Goal: Transaction & Acquisition: Purchase product/service

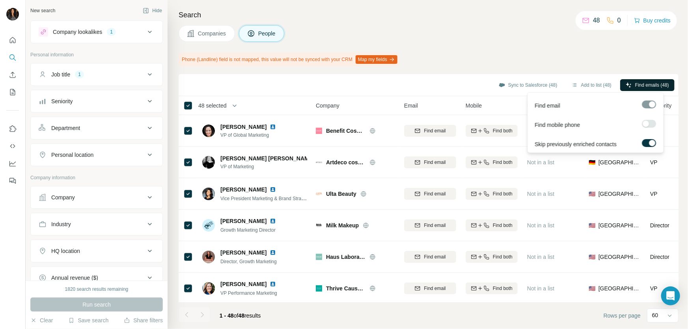
click at [635, 82] on span "Find emails (48)" at bounding box center [652, 85] width 34 height 7
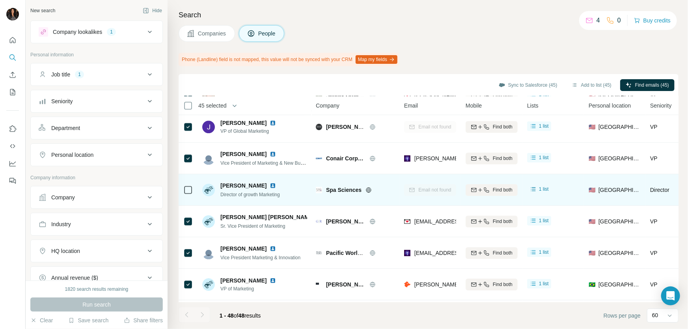
scroll to position [1332, 0]
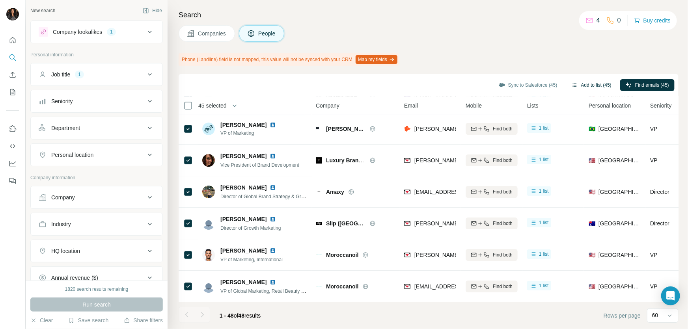
click at [572, 85] on button "Add to list (45)" at bounding box center [591, 85] width 51 height 12
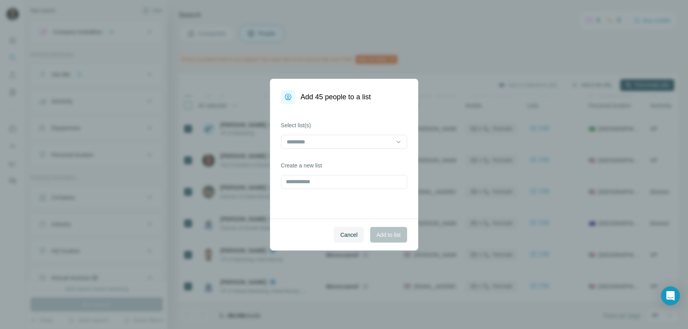
click at [563, 81] on div "Add 45 people to a list Select list(s) Create a new list Cancel Add to list" at bounding box center [344, 164] width 688 height 329
click at [382, 143] on input at bounding box center [339, 142] width 106 height 9
click at [382, 142] on input at bounding box center [339, 142] width 106 height 9
click at [385, 115] on div "Select list(s) Create a new list" at bounding box center [344, 161] width 148 height 115
click at [339, 179] on input "text" at bounding box center [344, 182] width 126 height 14
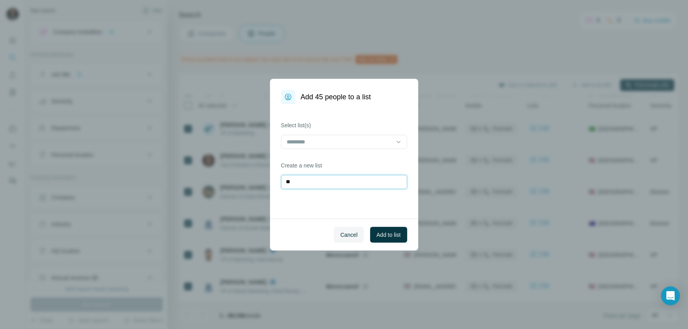
type input "*"
type input "**********"
click at [383, 233] on span "Add to list" at bounding box center [389, 235] width 24 height 8
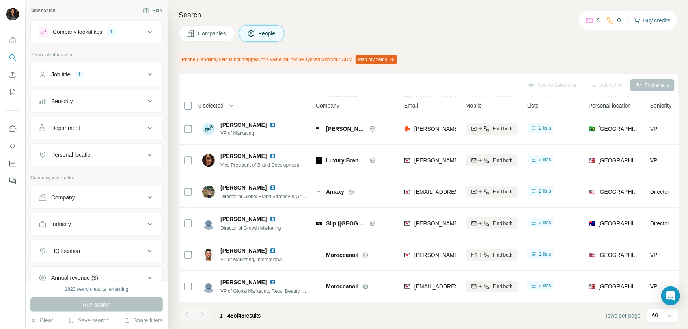
click at [653, 22] on button "Buy credits" at bounding box center [652, 20] width 37 height 11
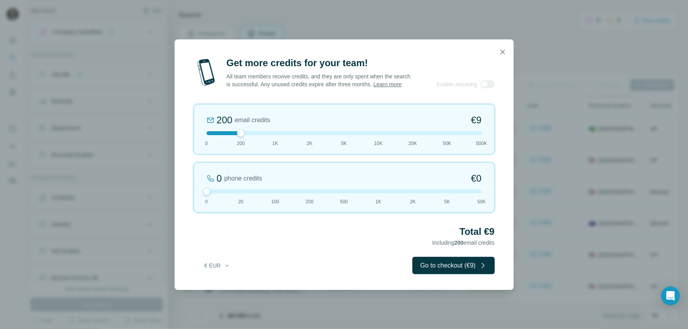
drag, startPoint x: 238, startPoint y: 194, endPoint x: 193, endPoint y: 198, distance: 45.2
click at [194, 198] on div "0 phone credits €0 0 20 100 200 500 1K 2K 5K 50K" at bounding box center [344, 187] width 301 height 50
click at [222, 271] on button "€ EUR" at bounding box center [217, 266] width 37 height 14
click at [216, 300] on div "$ USD € EUR" at bounding box center [234, 295] width 80 height 32
click at [221, 271] on button "€ EUR" at bounding box center [217, 266] width 37 height 14
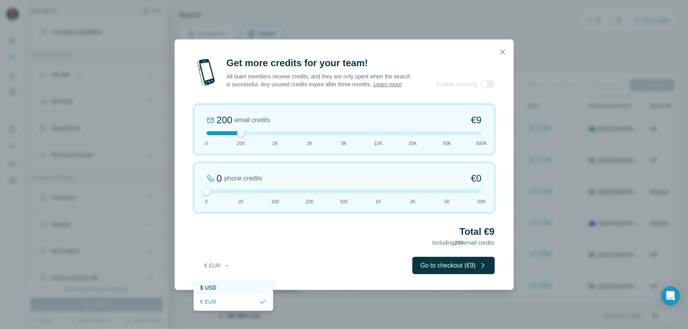
click at [213, 287] on span "$ USD" at bounding box center [208, 288] width 16 height 8
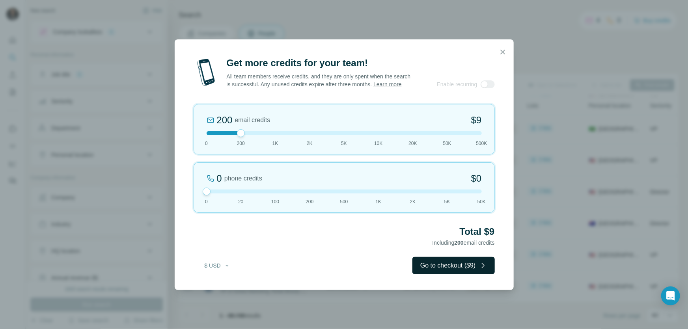
click at [468, 268] on button "Go to checkout ($9)" at bounding box center [454, 265] width 82 height 17
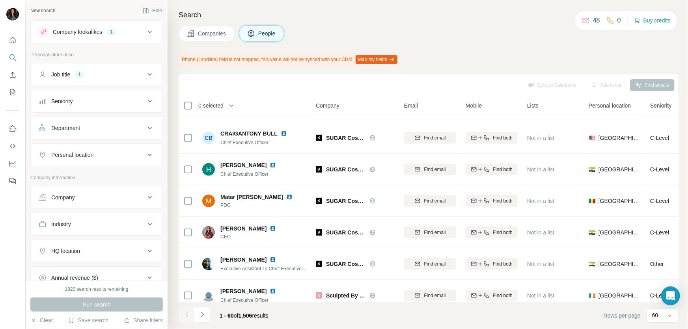
scroll to position [1710, 0]
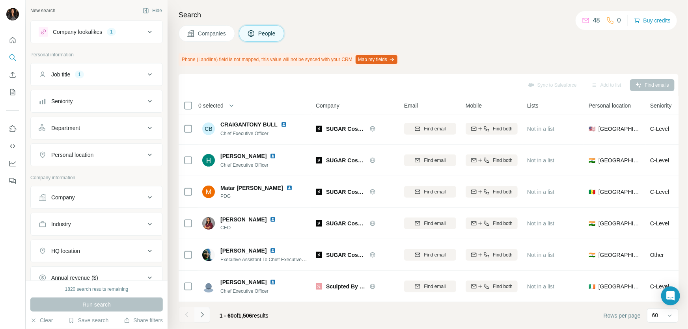
click at [205, 313] on icon "Navigate to next page" at bounding box center [202, 315] width 8 height 8
